Goal: Task Accomplishment & Management: Manage account settings

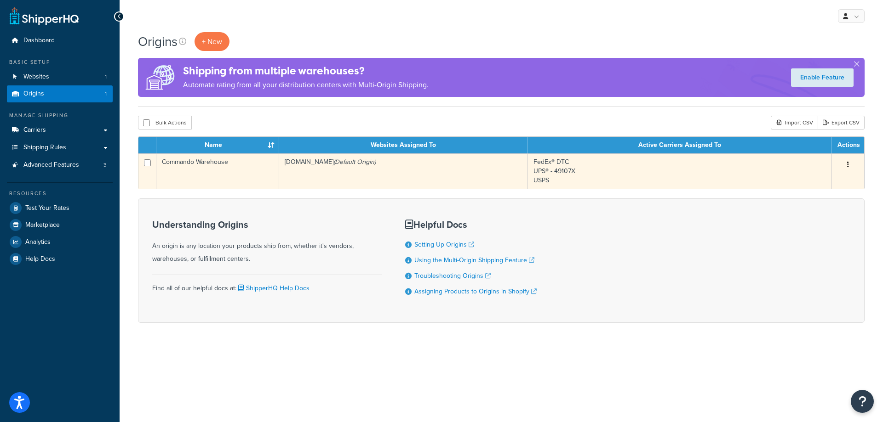
click at [206, 164] on td "Commando Warehouse" at bounding box center [217, 171] width 123 height 35
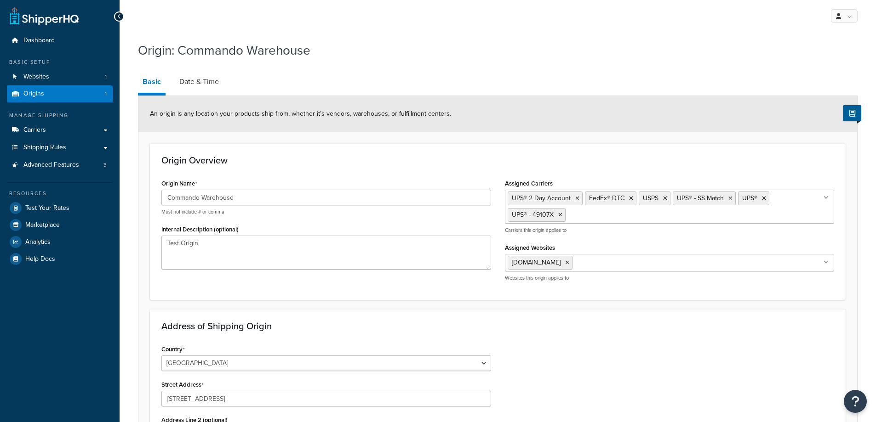
select select "45"
click at [212, 88] on link "Date & Time" at bounding box center [199, 82] width 49 height 22
select select "PER_SHIPPING_METHOD_TYPE"
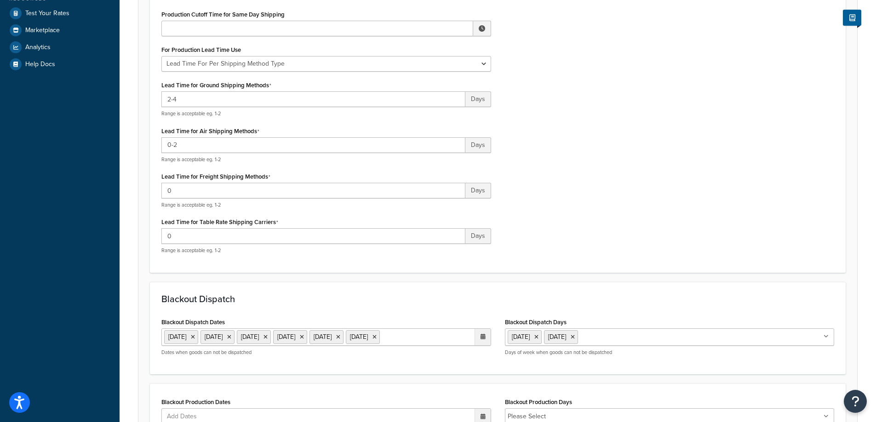
scroll to position [215, 0]
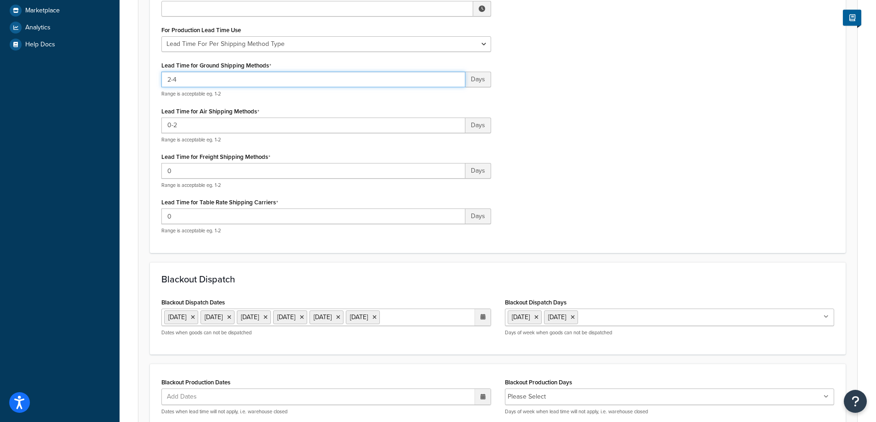
drag, startPoint x: 200, startPoint y: 83, endPoint x: 146, endPoint y: 85, distance: 53.8
click at [146, 85] on form "Specify the criteria around dispatch date and times for this origin. Only use t…" at bounding box center [497, 176] width 719 height 590
type input "1-3"
click at [664, 133] on div "Production Cutoff Time for Same Day Shipping ▲ 12 ▼ : ▲ 00 ▼ ▲ AM ▼ For Product…" at bounding box center [497, 115] width 686 height 254
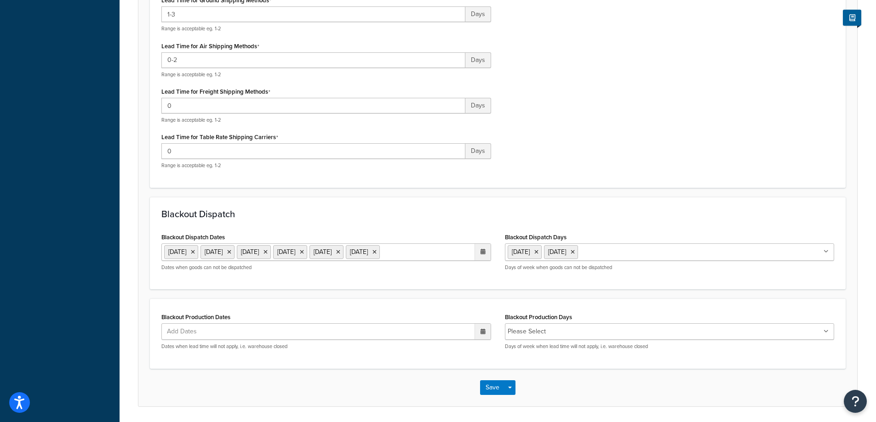
scroll to position [328, 0]
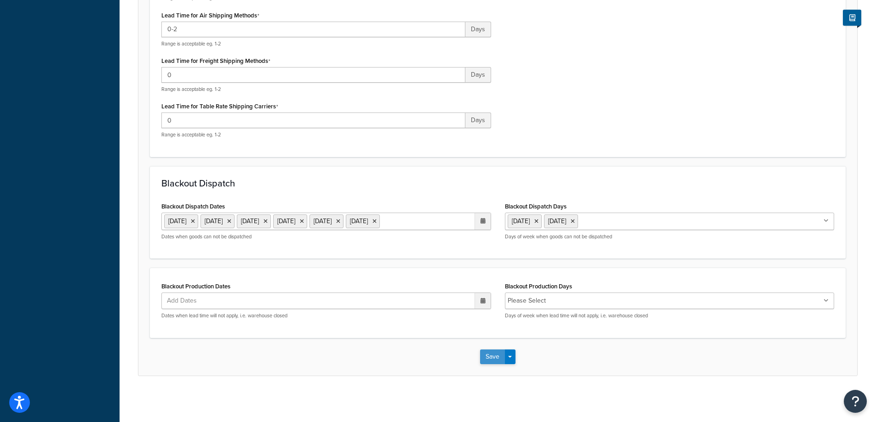
click at [503, 353] on button "Save" at bounding box center [492, 357] width 25 height 15
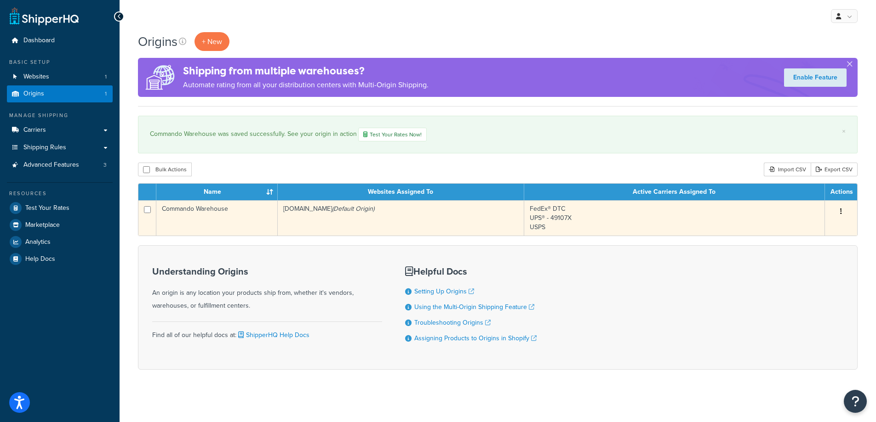
click at [195, 214] on td "Commando Warehouse" at bounding box center [216, 217] width 121 height 35
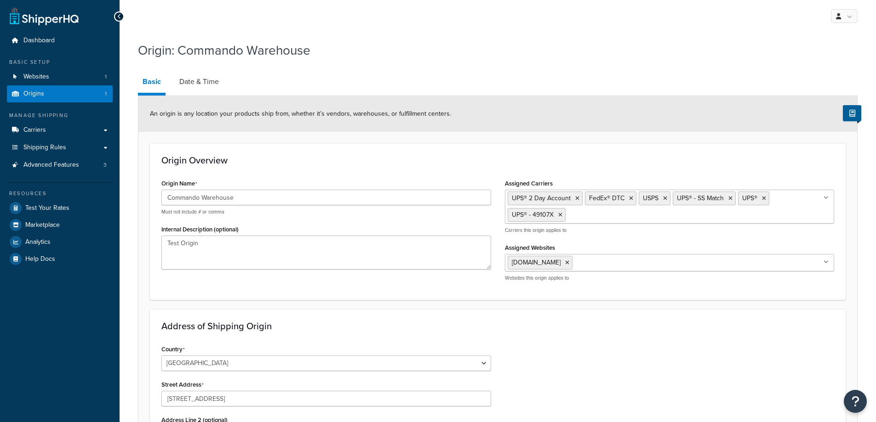
select select "45"
click at [207, 89] on link "Date & Time" at bounding box center [199, 82] width 49 height 22
select select "PER_SHIPPING_METHOD_TYPE"
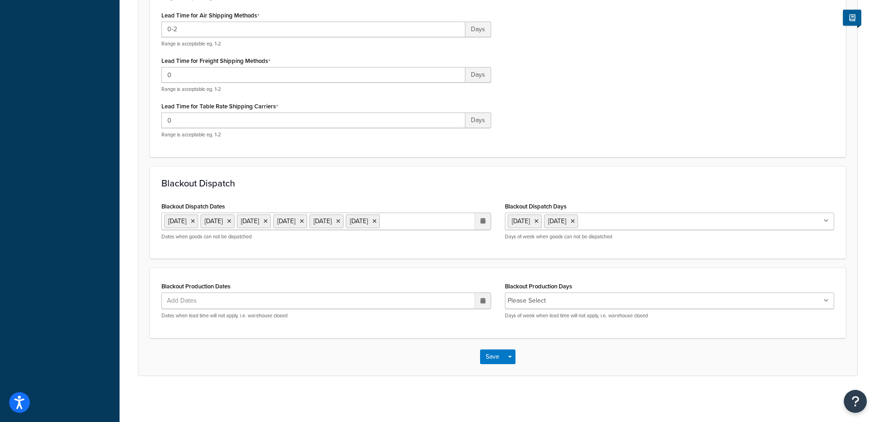
scroll to position [328, 0]
click at [489, 360] on button "Save" at bounding box center [492, 357] width 25 height 15
